Goal: Transaction & Acquisition: Purchase product/service

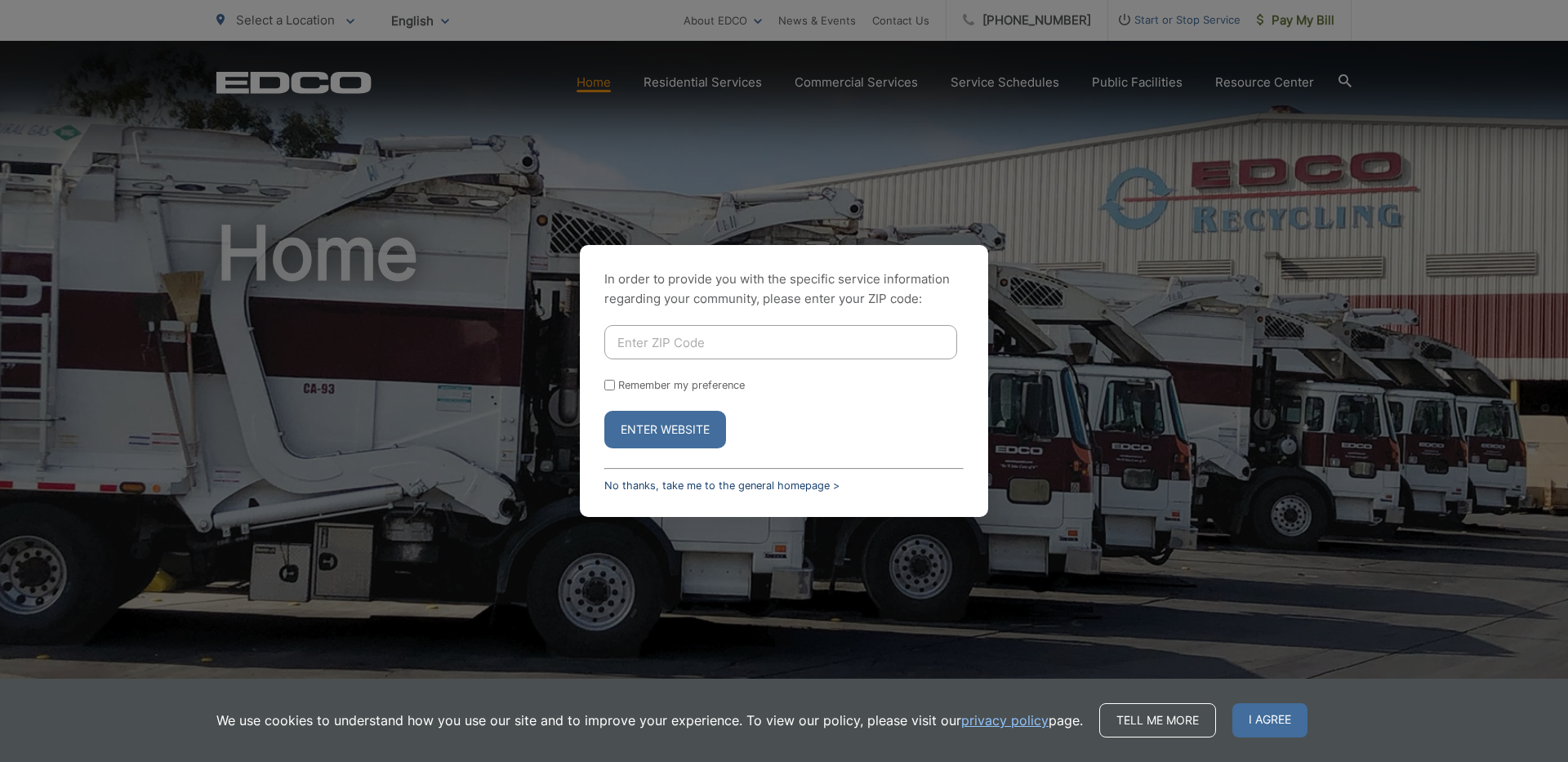
click at [670, 486] on link "No thanks, take me to the general homepage >" at bounding box center [722, 485] width 235 height 13
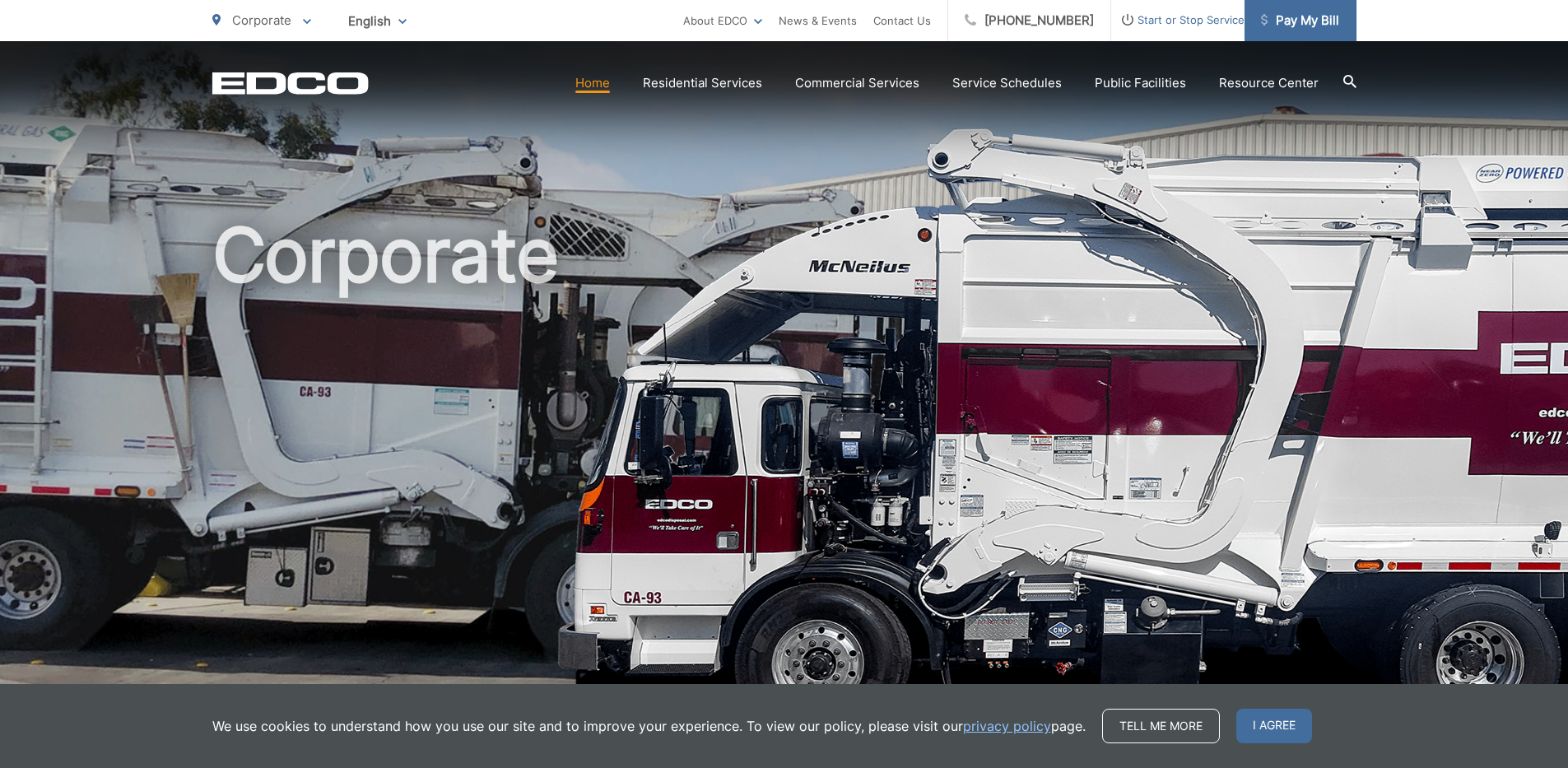
click at [1303, 21] on span "Pay My Bill" at bounding box center [1300, 20] width 78 height 20
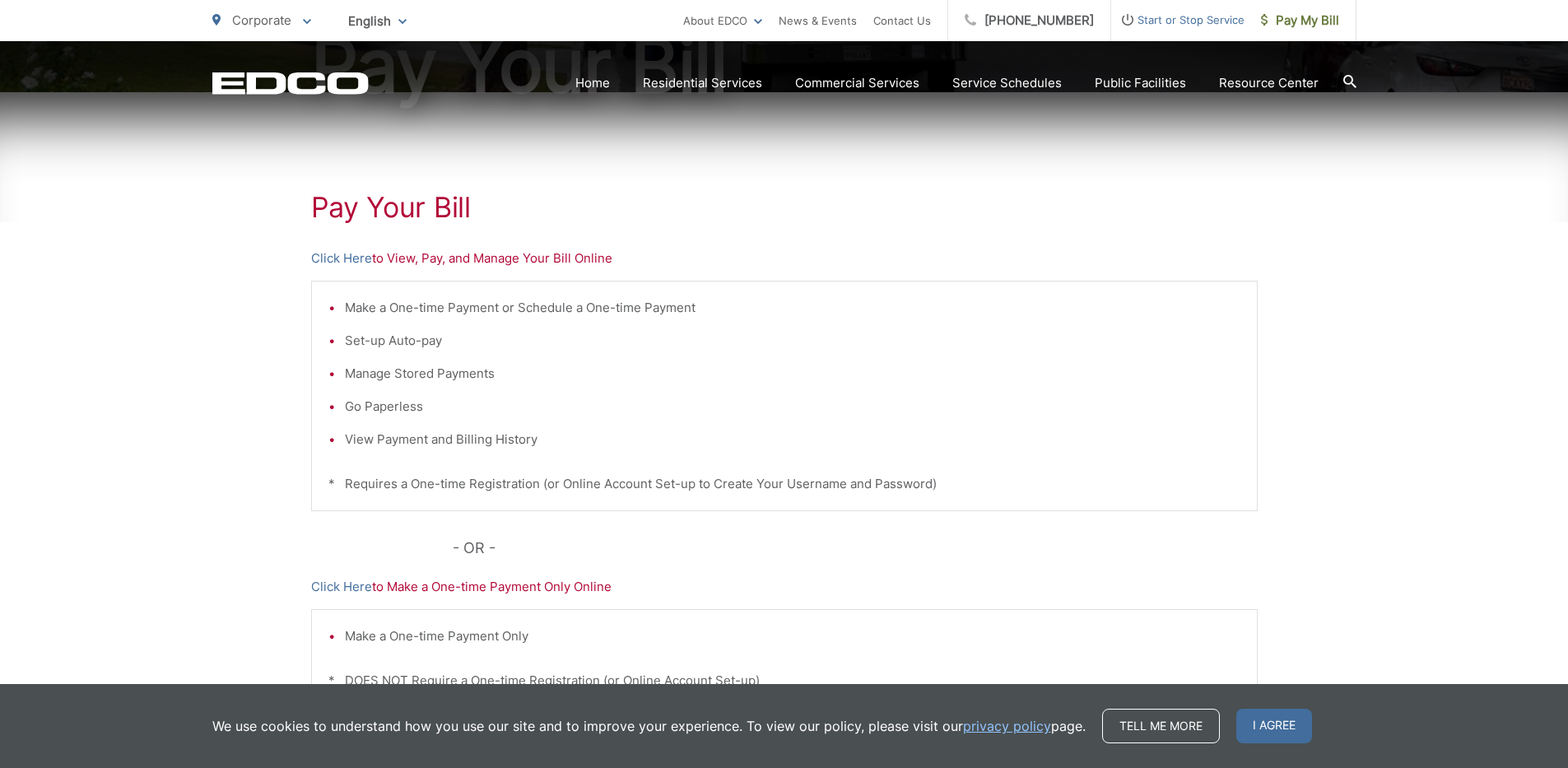
scroll to position [247, 0]
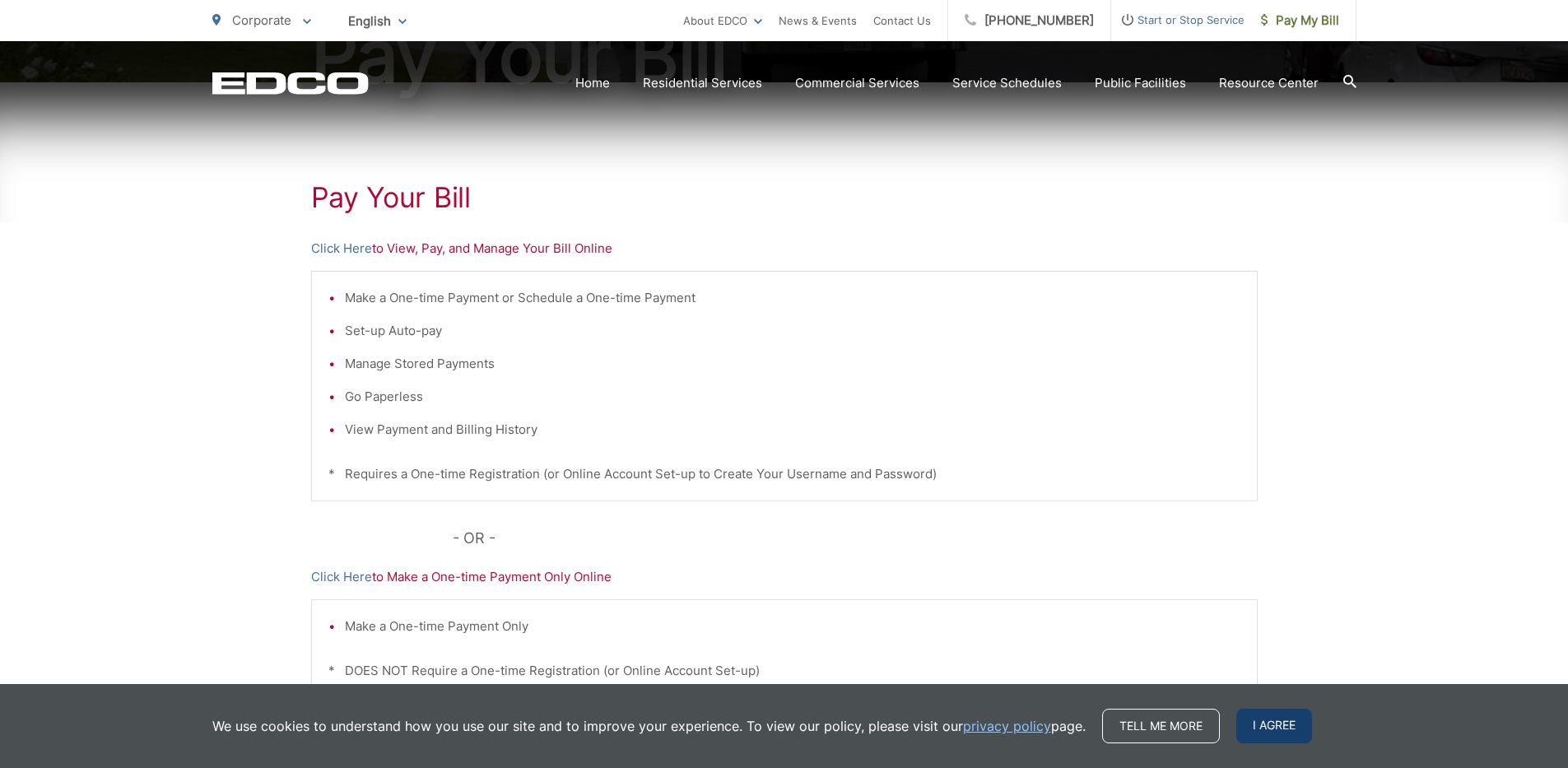
click at [1267, 710] on span "I agree" at bounding box center [1274, 725] width 76 height 34
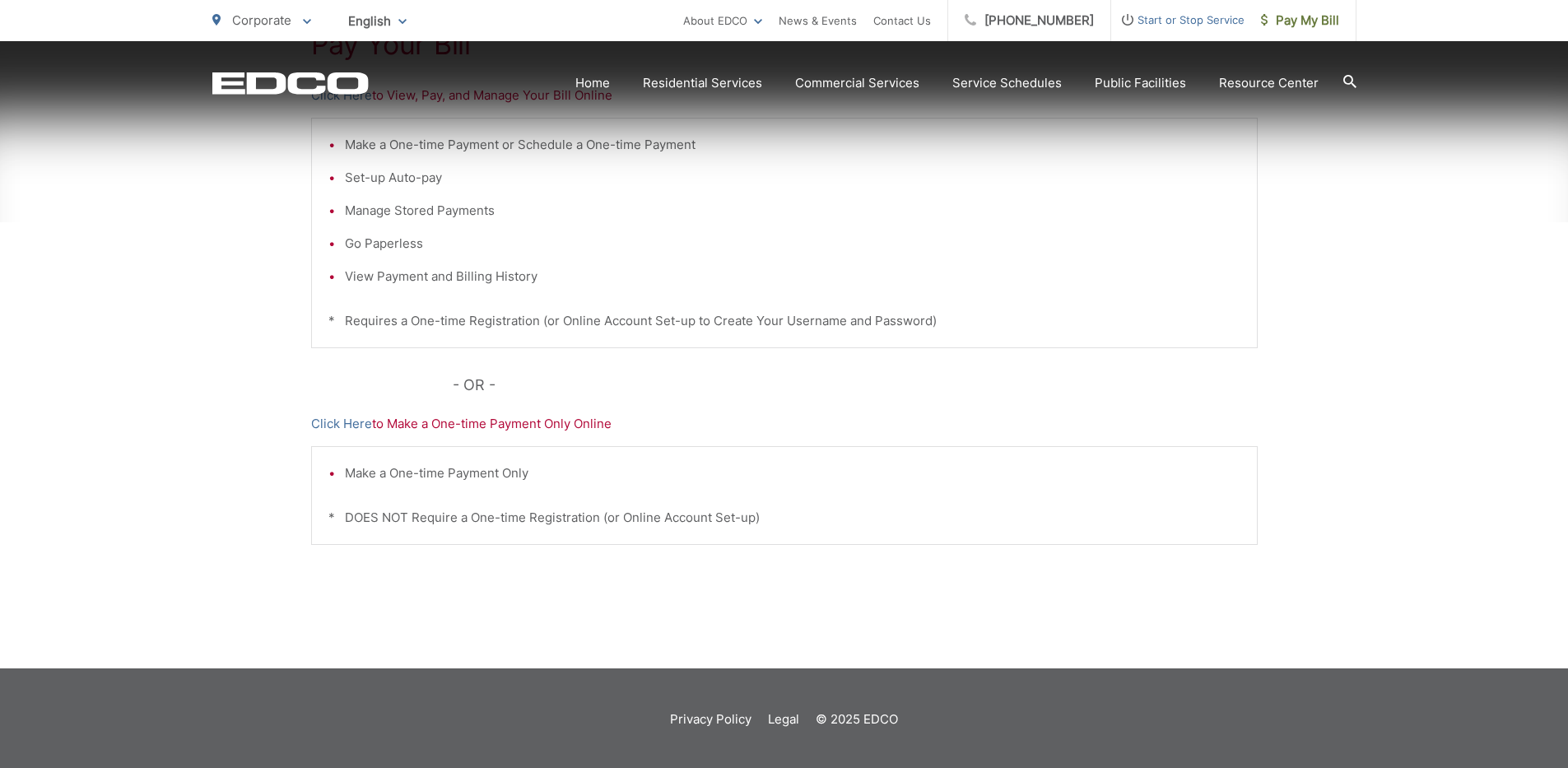
scroll to position [402, 0]
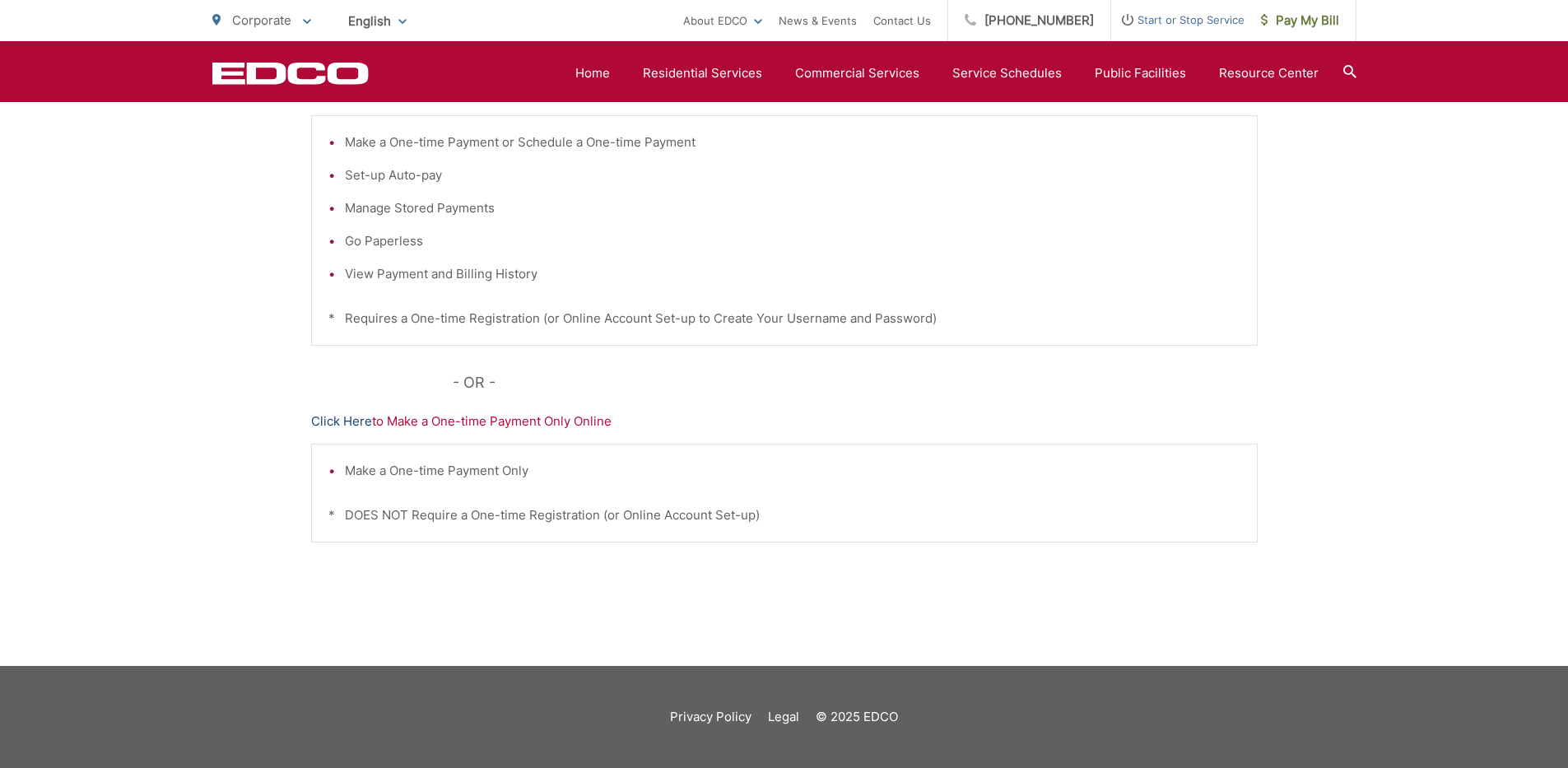
click at [356, 425] on link "Click Here" at bounding box center [342, 422] width 60 height 20
click at [341, 418] on link "Click Here" at bounding box center [342, 422] width 60 height 20
click at [340, 422] on link "Click Here" at bounding box center [342, 422] width 60 height 20
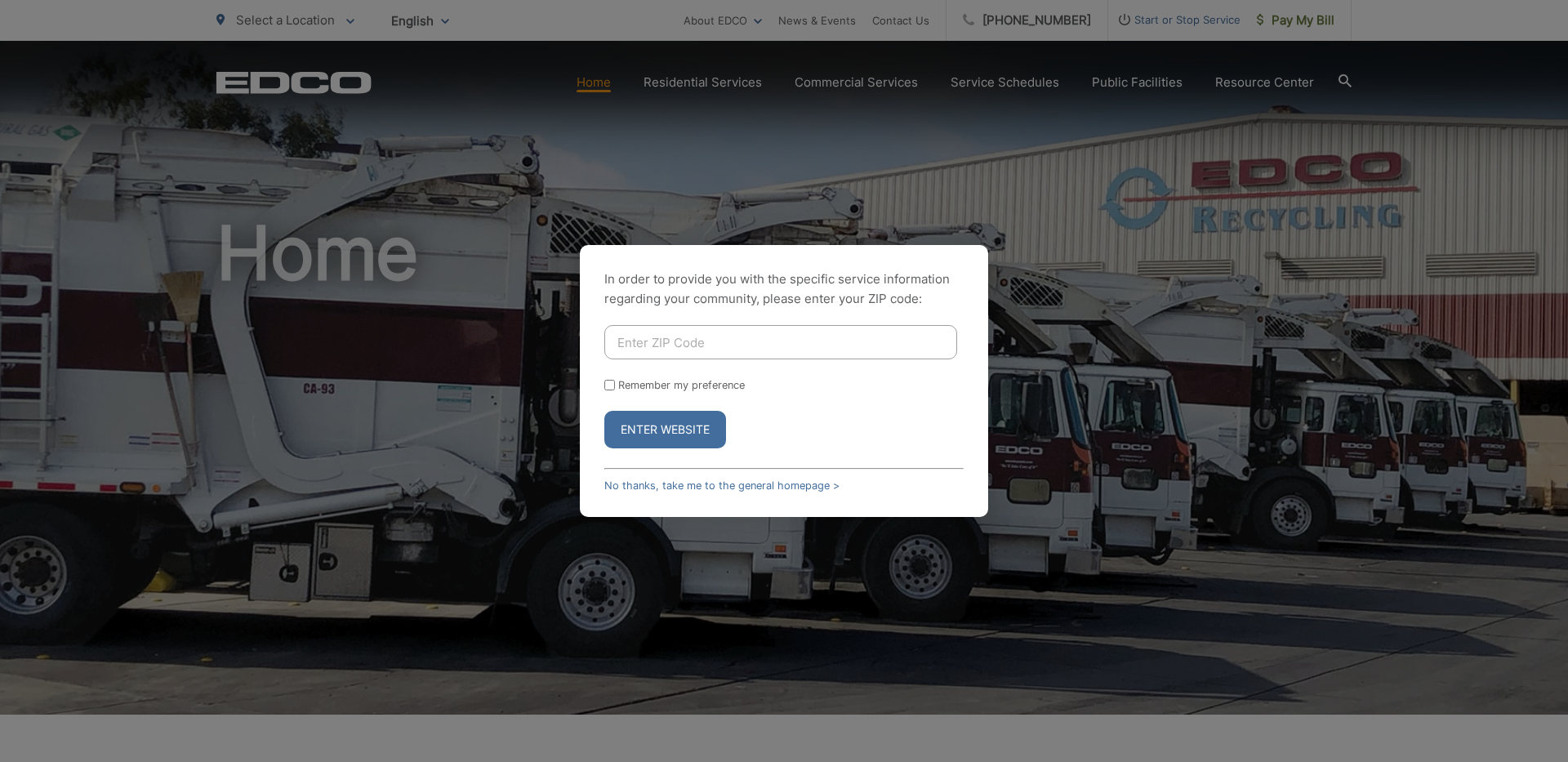
click at [1163, 535] on div "In order to provide you with the specific service information regarding your co…" at bounding box center [784, 381] width 1568 height 762
click at [674, 484] on link "No thanks, take me to the general homepage >" at bounding box center [722, 485] width 235 height 13
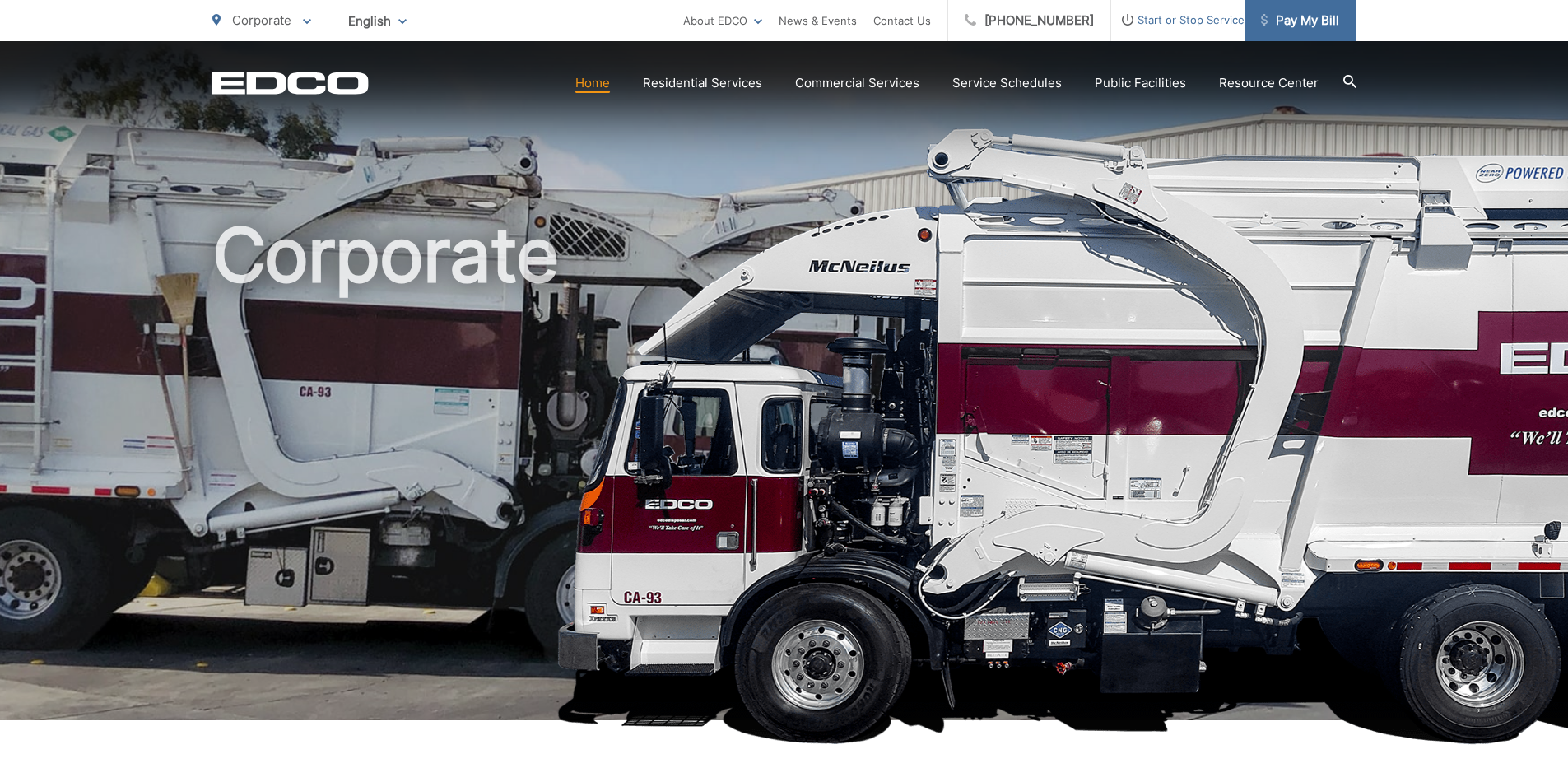
click at [1297, 22] on span "Pay My Bill" at bounding box center [1300, 20] width 78 height 20
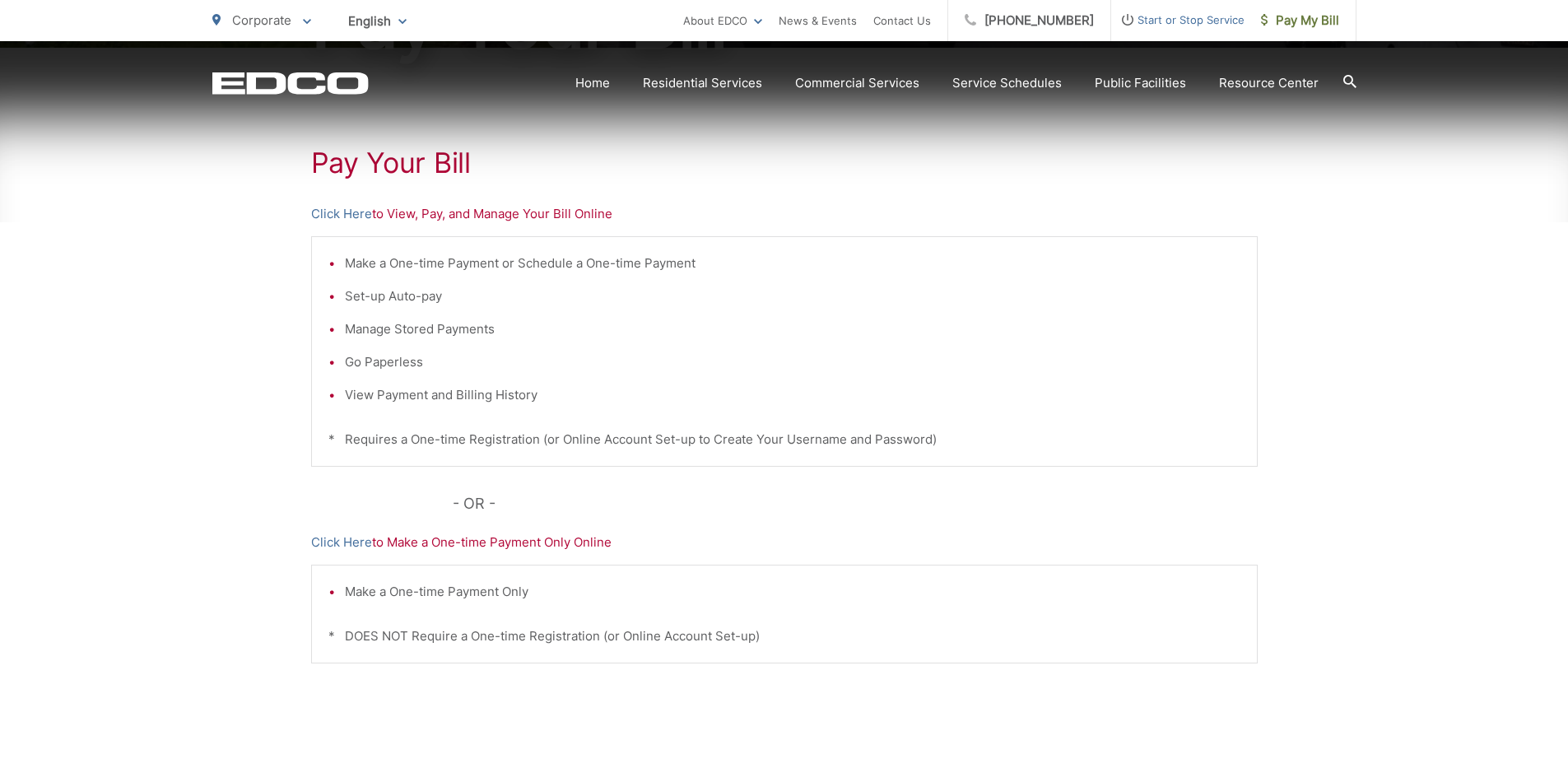
scroll to position [329, 0]
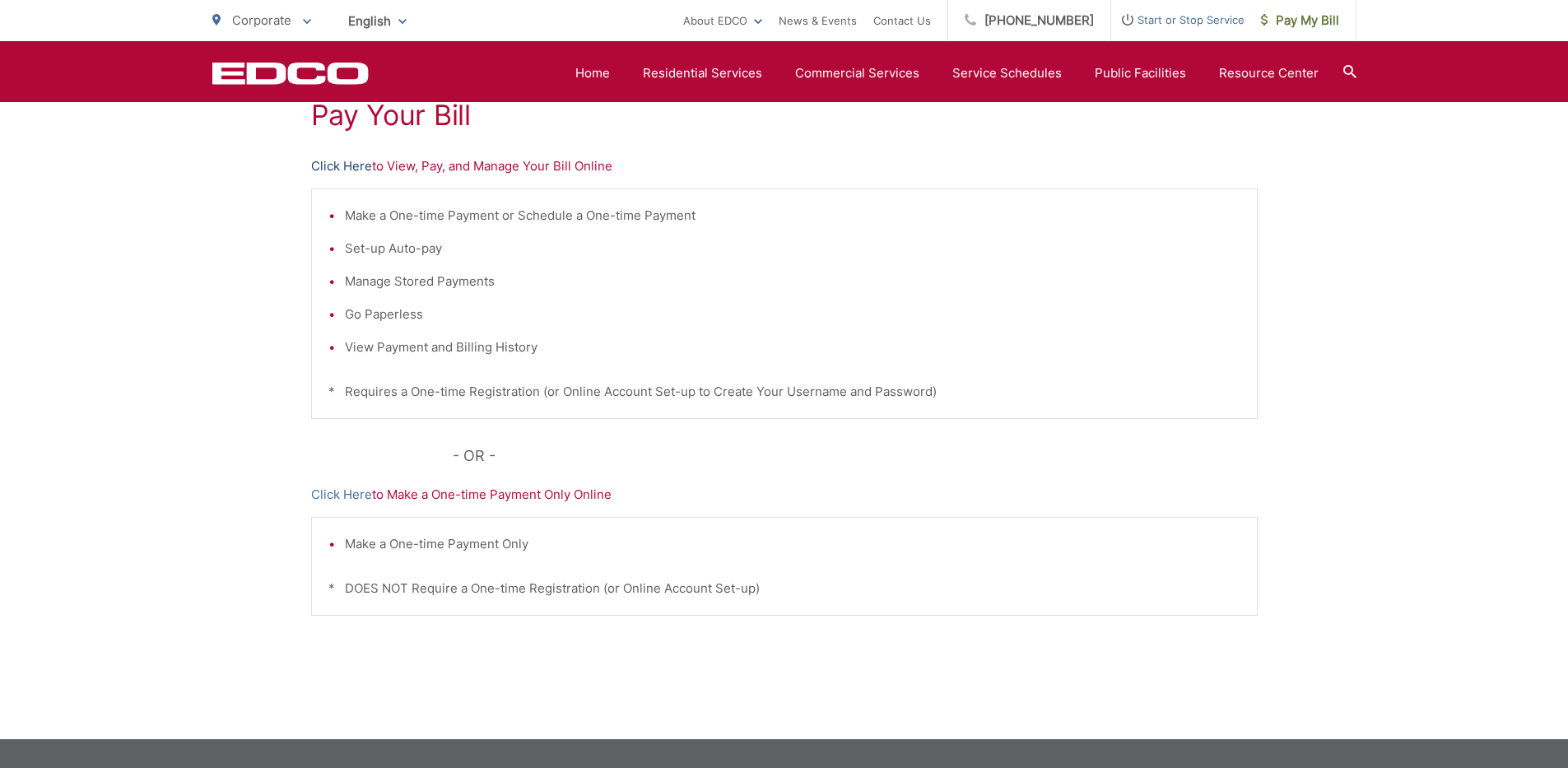
click at [334, 167] on link "Click Here" at bounding box center [342, 166] width 60 height 20
